Goal: Entertainment & Leisure: Consume media (video, audio)

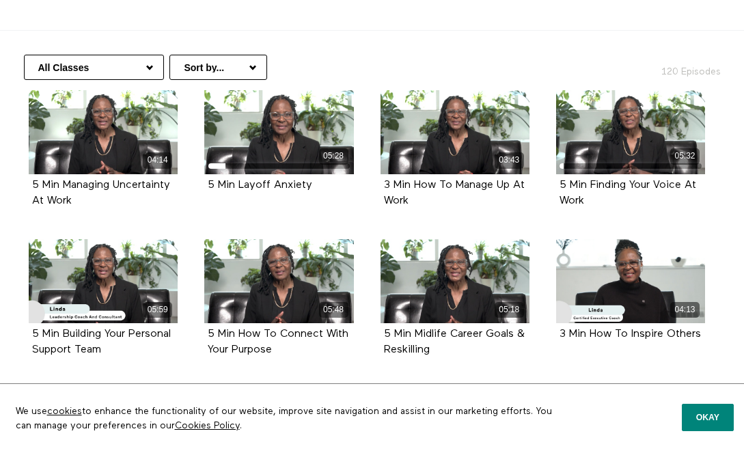
scroll to position [260, 0]
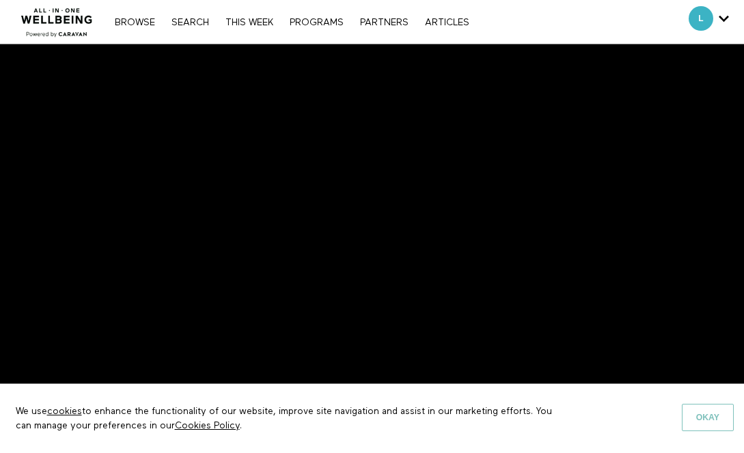
click at [712, 409] on button "Okay" at bounding box center [708, 417] width 52 height 27
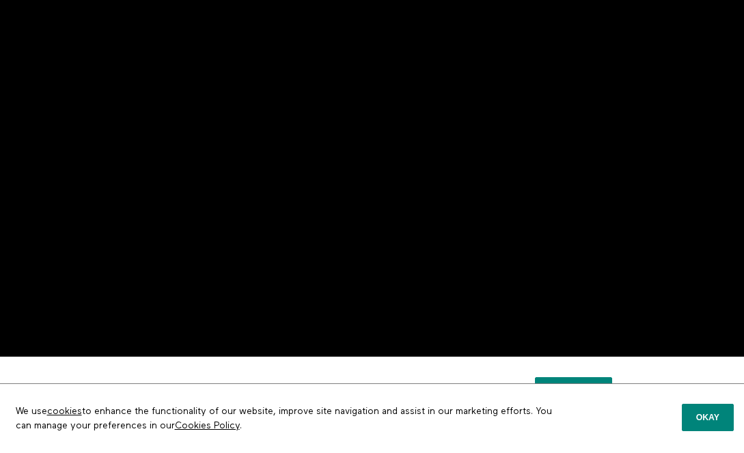
scroll to position [48, 0]
